Goal: Task Accomplishment & Management: Complete application form

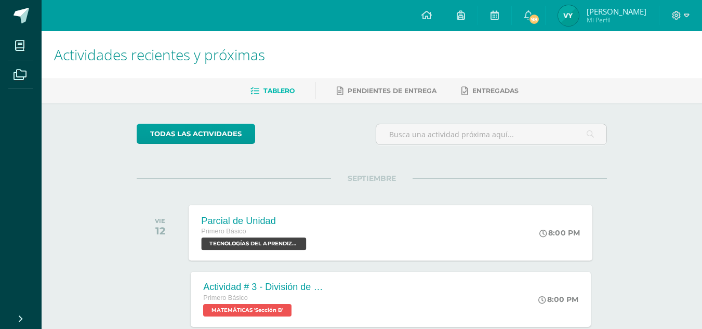
click at [274, 242] on span "TECNOLOGÍAS DEL APRENDIZAJE Y LA COMUNICACIÓN 'Sección B'" at bounding box center [254, 243] width 105 height 12
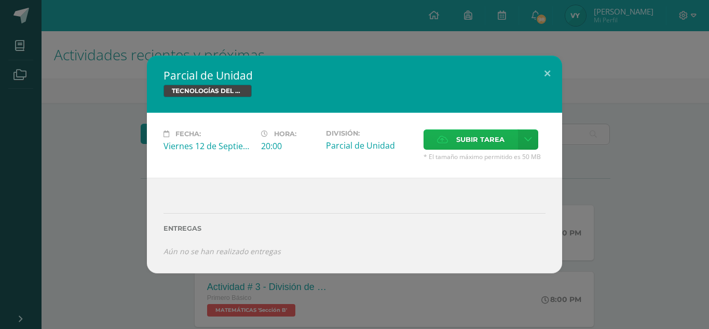
click at [468, 142] on span "Subir tarea" at bounding box center [481, 139] width 48 height 19
click at [0, 0] on input "Subir tarea" at bounding box center [0, 0] width 0 height 0
click at [466, 135] on span "Subir tarea" at bounding box center [481, 139] width 48 height 19
click at [0, 0] on input "Subir tarea" at bounding box center [0, 0] width 0 height 0
click at [472, 139] on span "Subir tarea" at bounding box center [481, 139] width 48 height 19
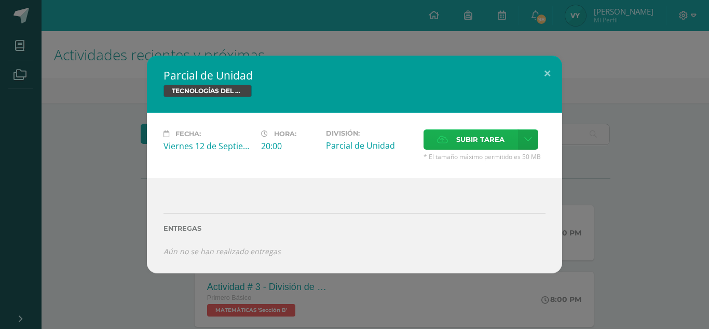
click at [0, 0] on input "Subir tarea" at bounding box center [0, 0] width 0 height 0
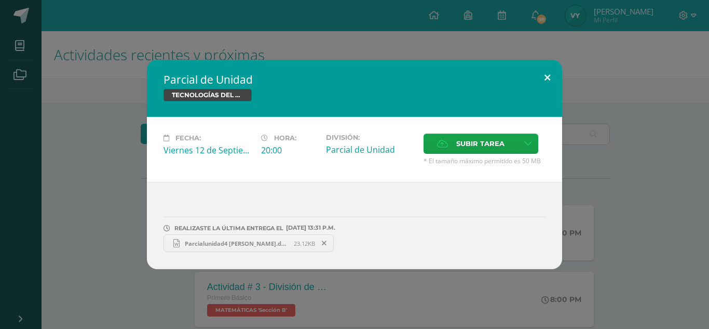
click at [547, 74] on button at bounding box center [548, 77] width 30 height 35
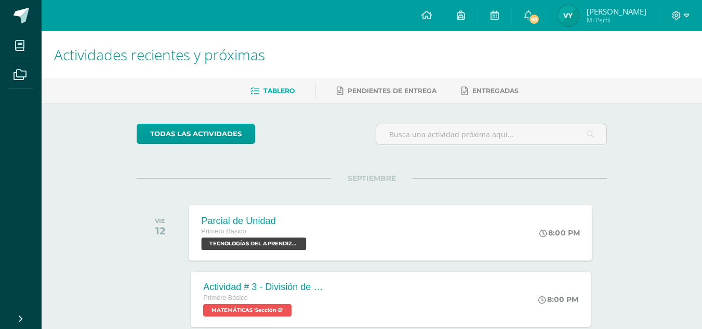
click at [300, 243] on span "TECNOLOGÍAS DEL APRENDIZAJE Y LA COMUNICACIÓN 'Sección B'" at bounding box center [254, 243] width 105 height 12
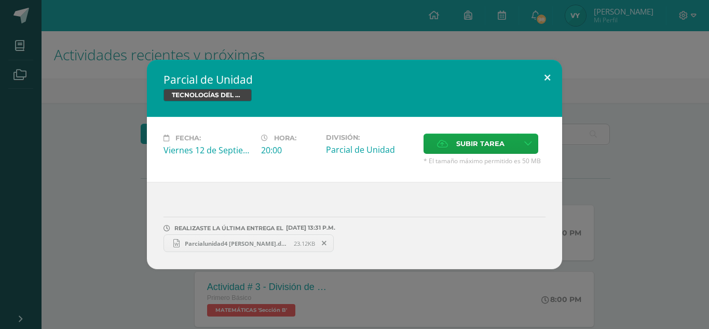
click at [552, 73] on button at bounding box center [548, 77] width 30 height 35
